Goal: Information Seeking & Learning: Understand process/instructions

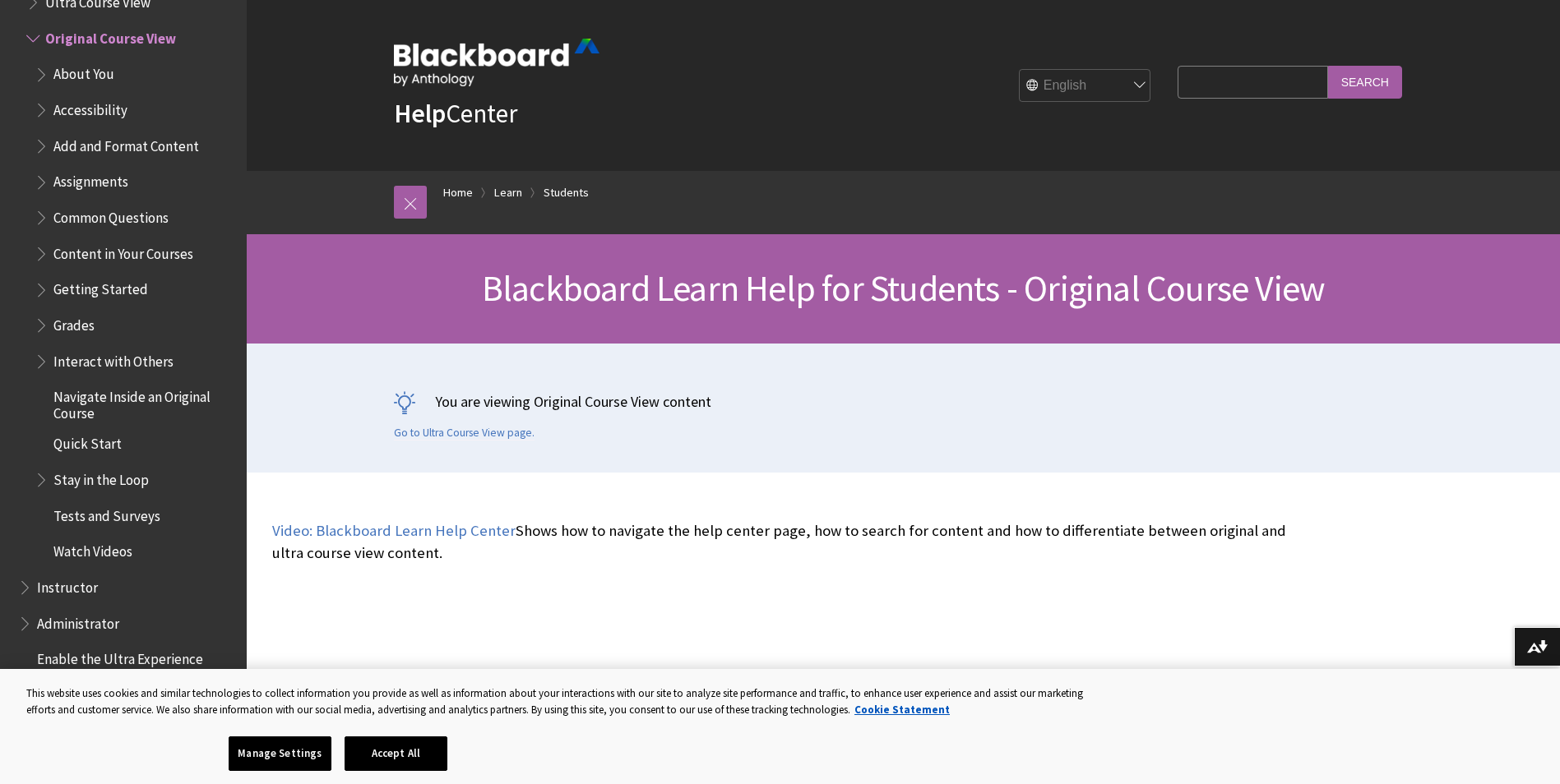
click at [97, 178] on span "Assignments" at bounding box center [91, 180] width 75 height 22
click at [54, 183] on span "Assignments" at bounding box center [95, 180] width 83 height 22
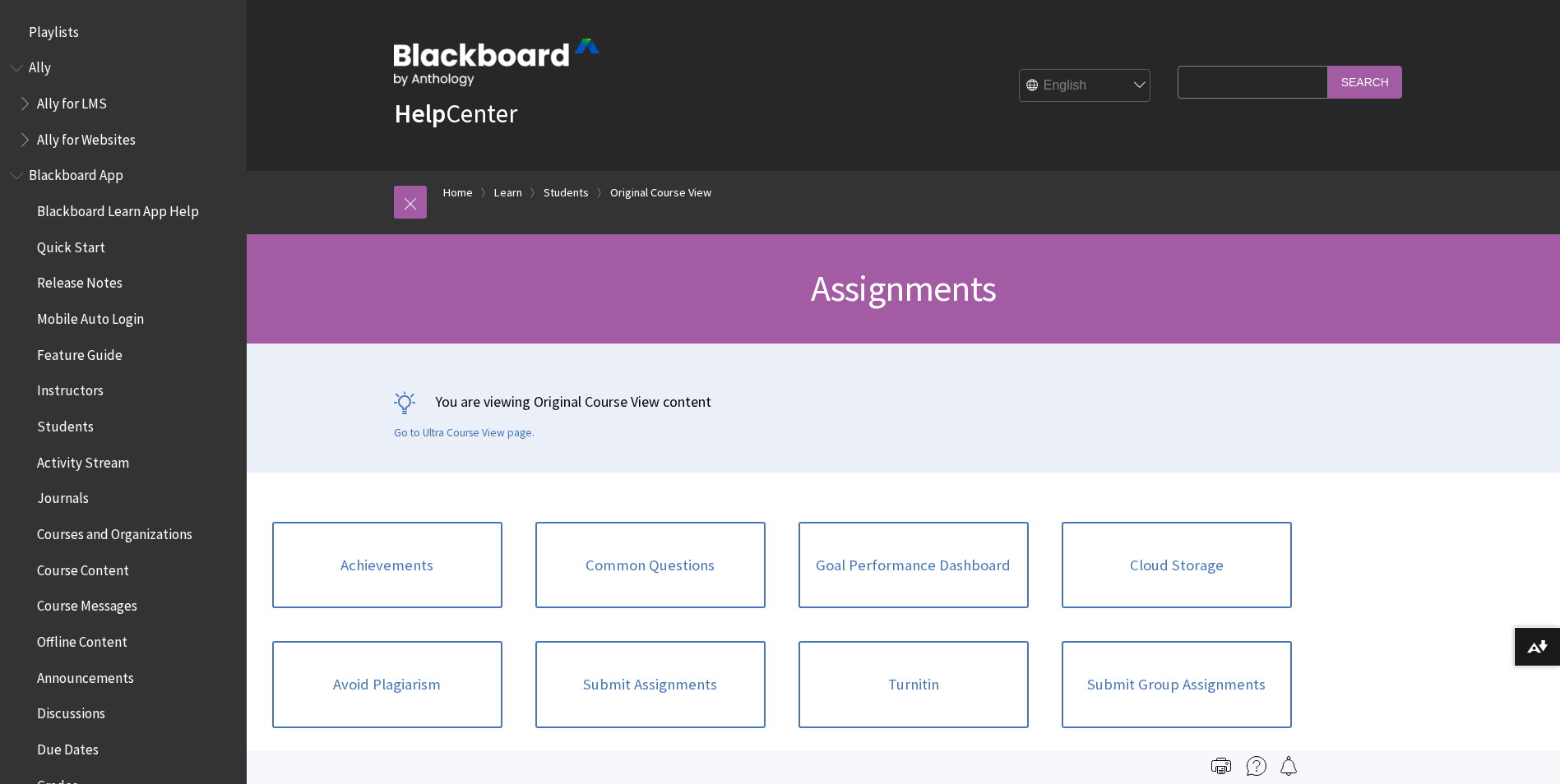
scroll to position [2087, 0]
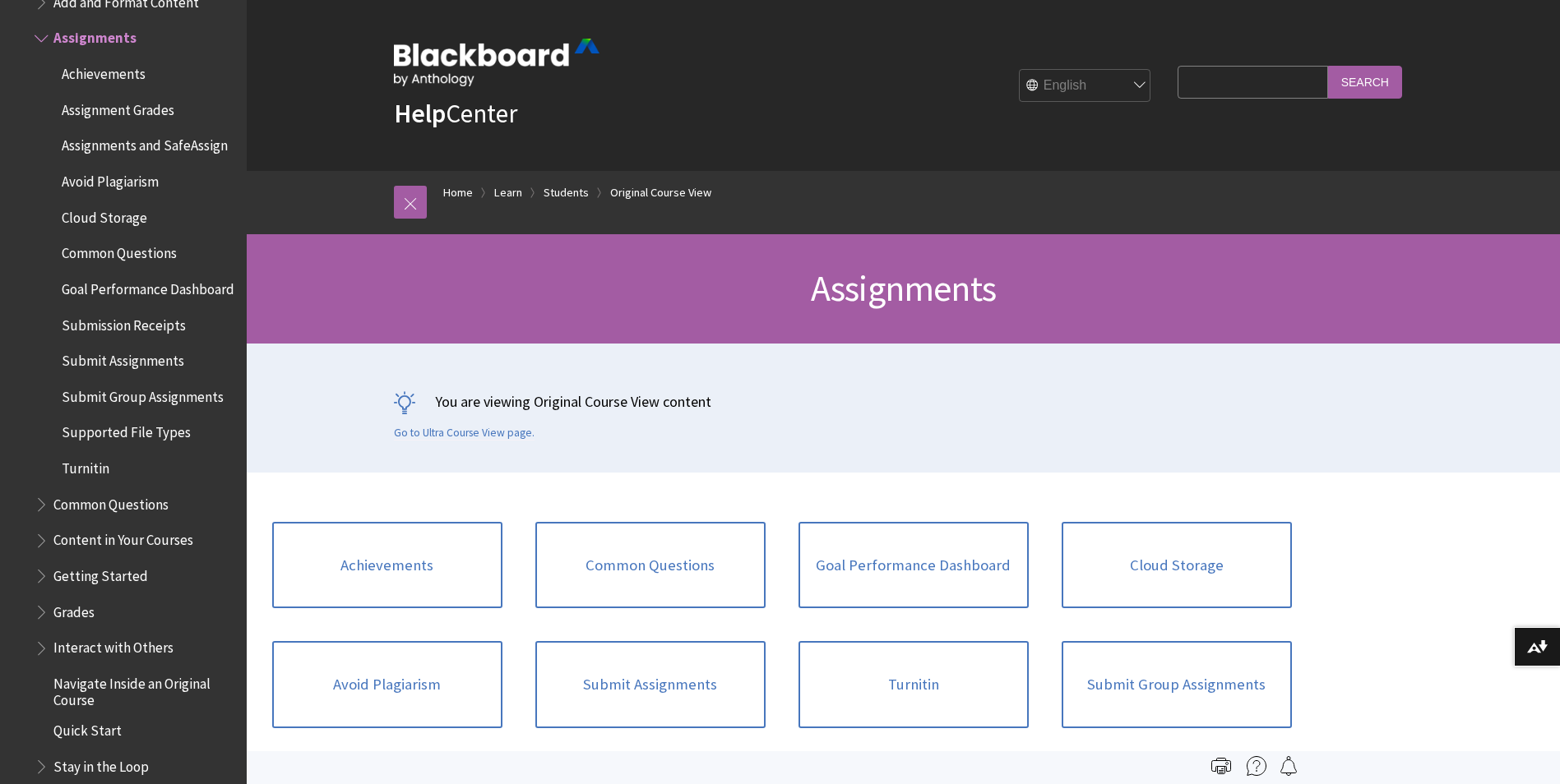
click at [129, 369] on span "Submit Assignments" at bounding box center [122, 358] width 122 height 22
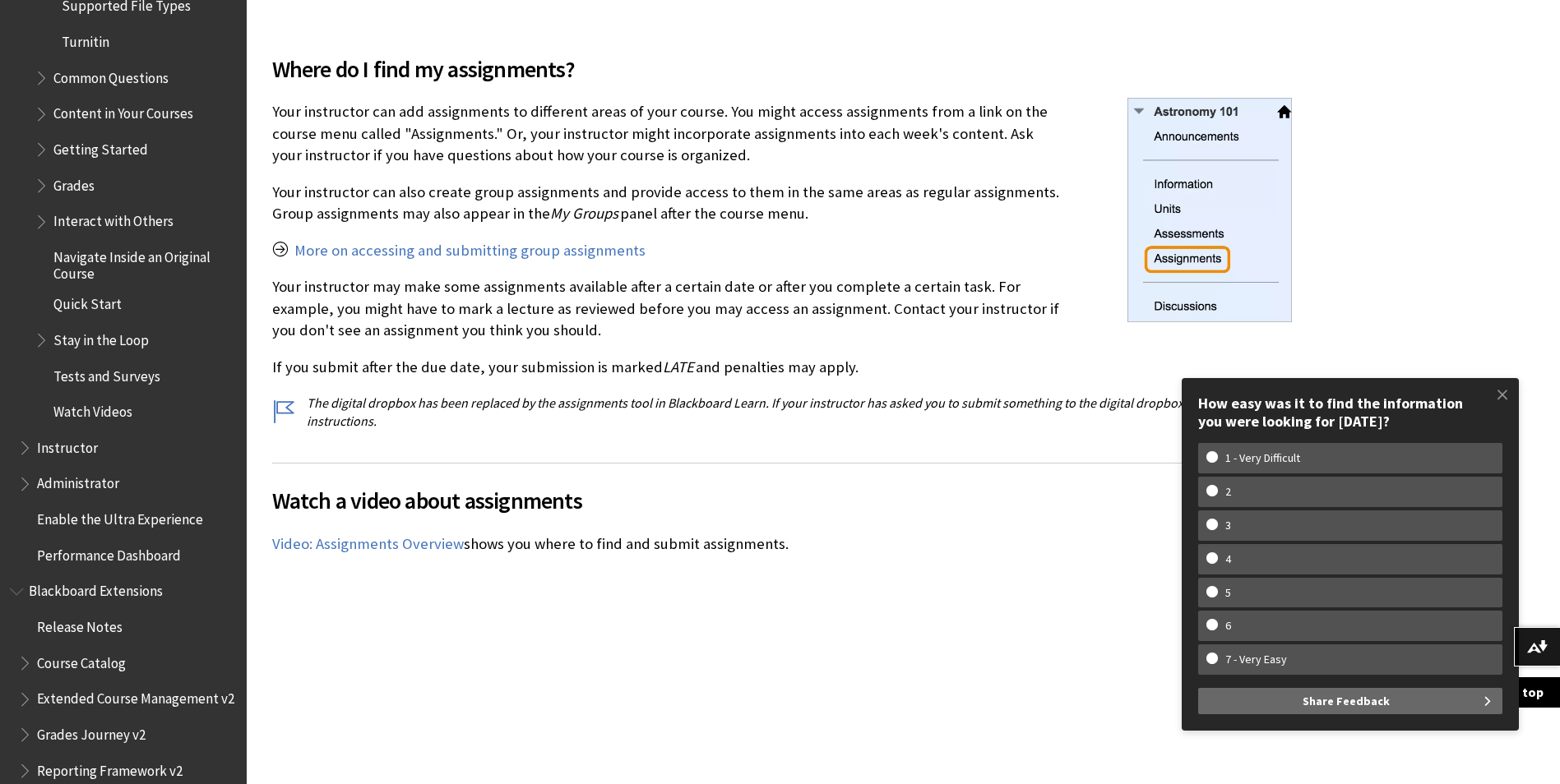
scroll to position [575, 0]
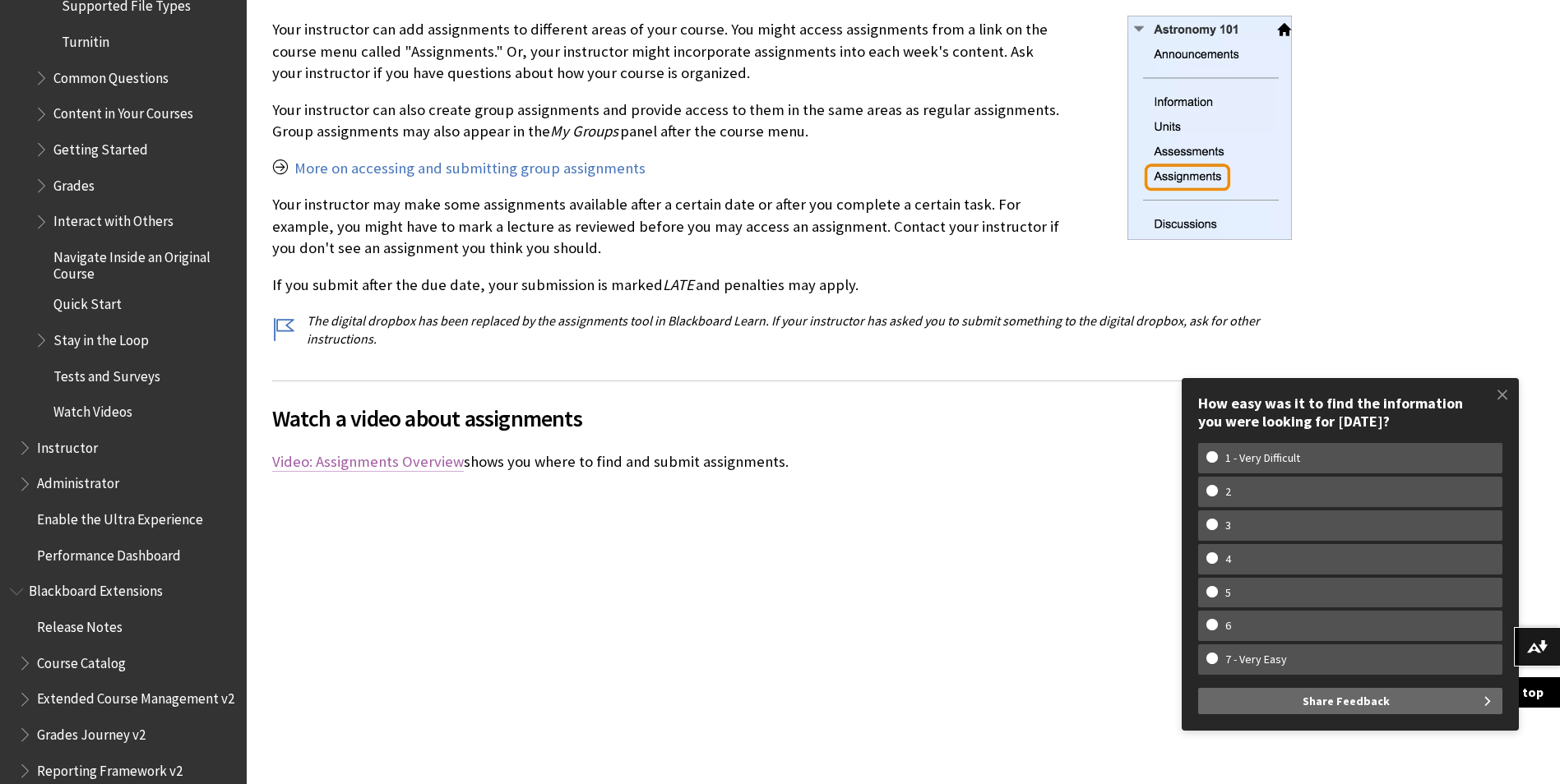
click at [406, 458] on link "Video: Assignments Overview" at bounding box center [367, 461] width 191 height 19
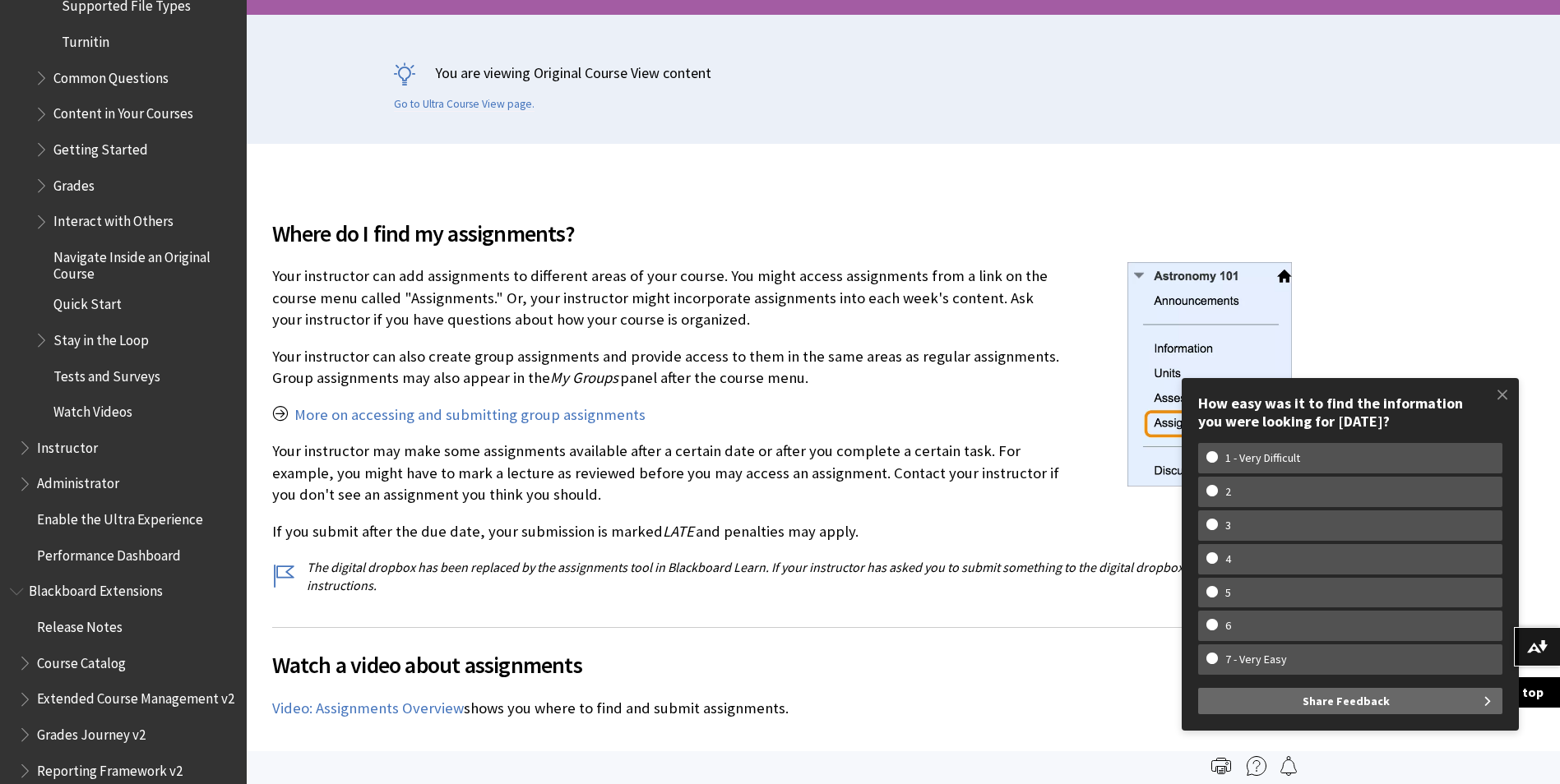
scroll to position [83, 0]
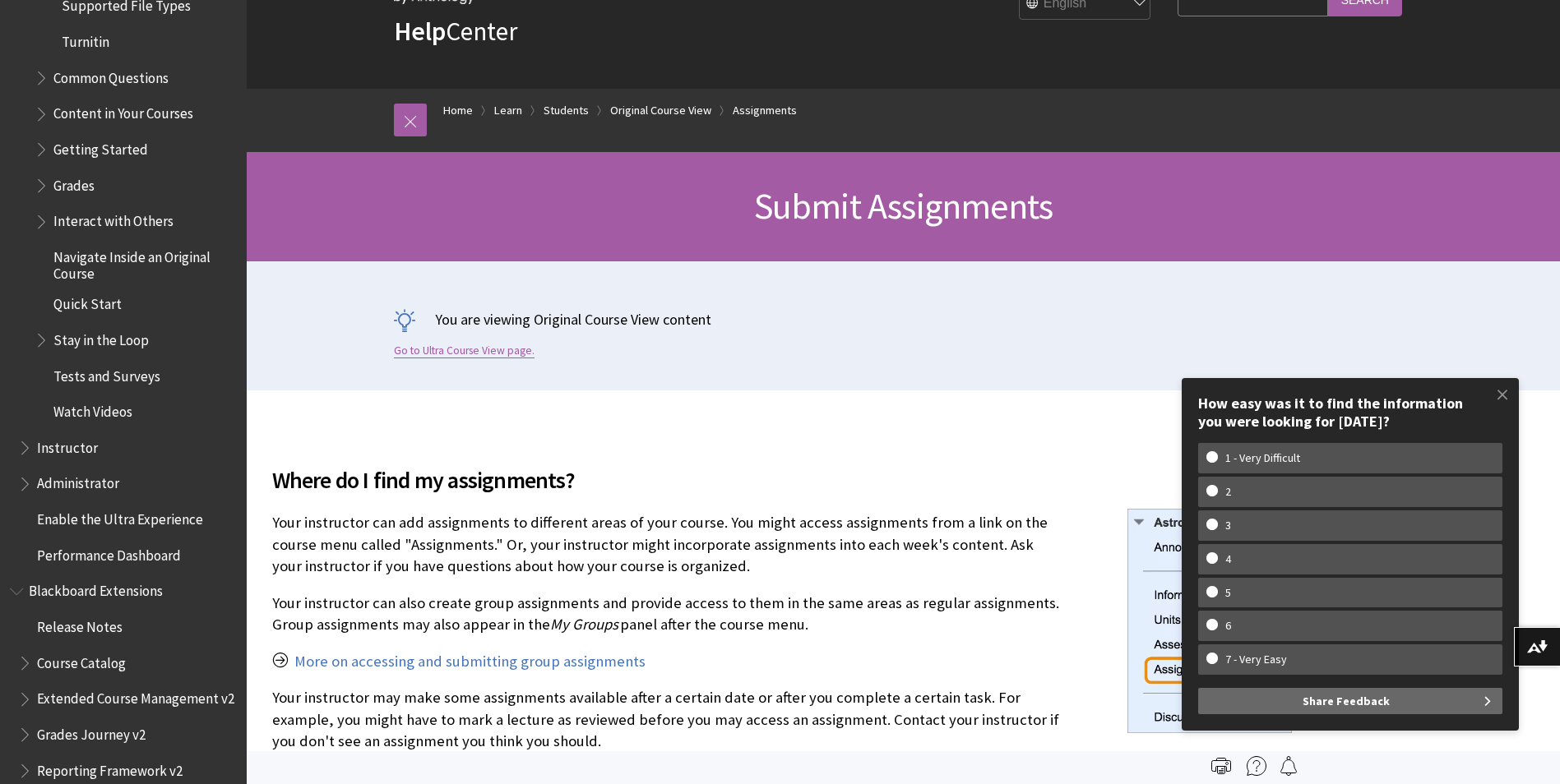
click at [503, 348] on link "Go to Ultra Course View page." at bounding box center [464, 351] width 141 height 15
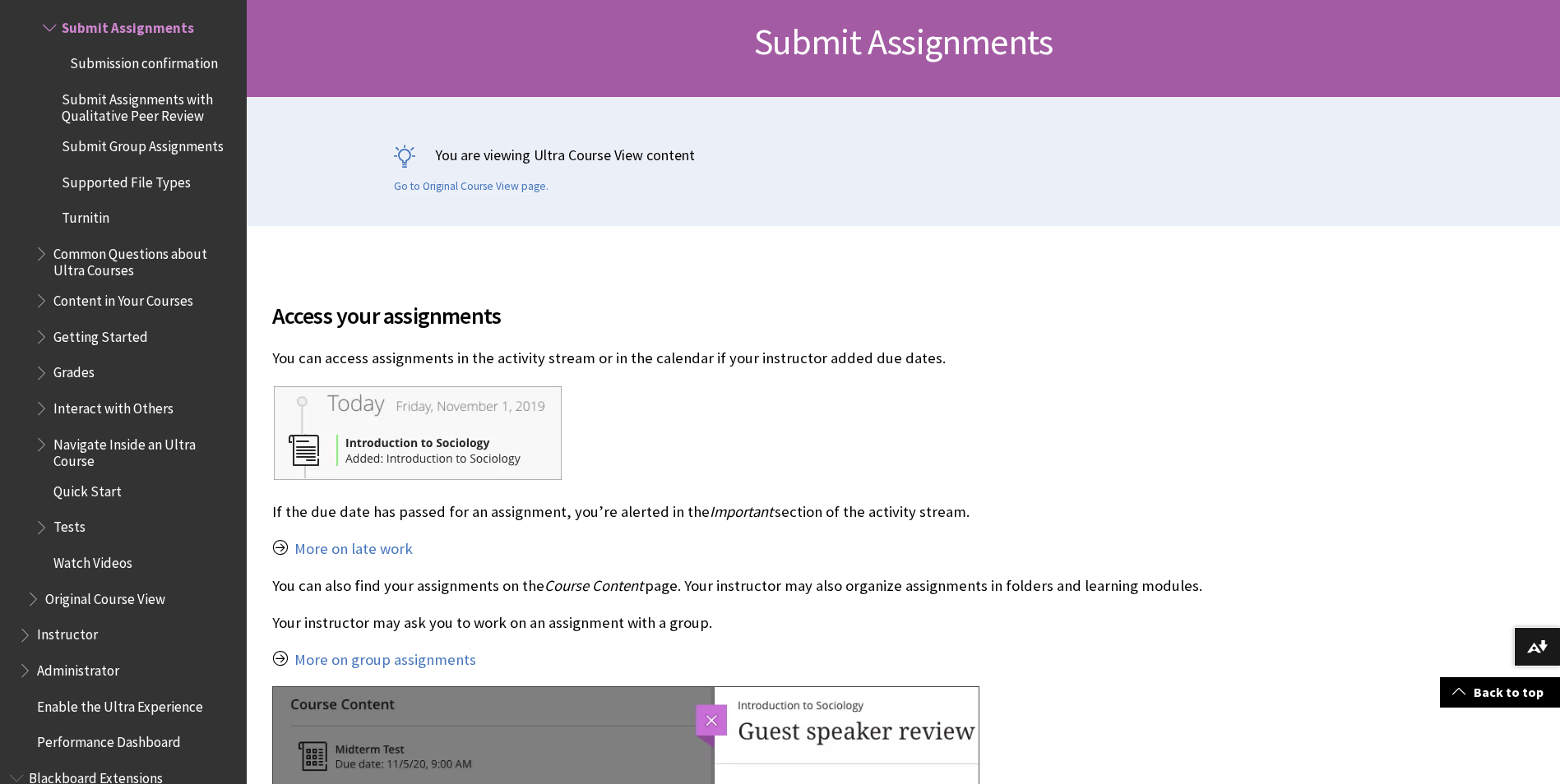
scroll to position [658, 0]
